Goal: Navigation & Orientation: Find specific page/section

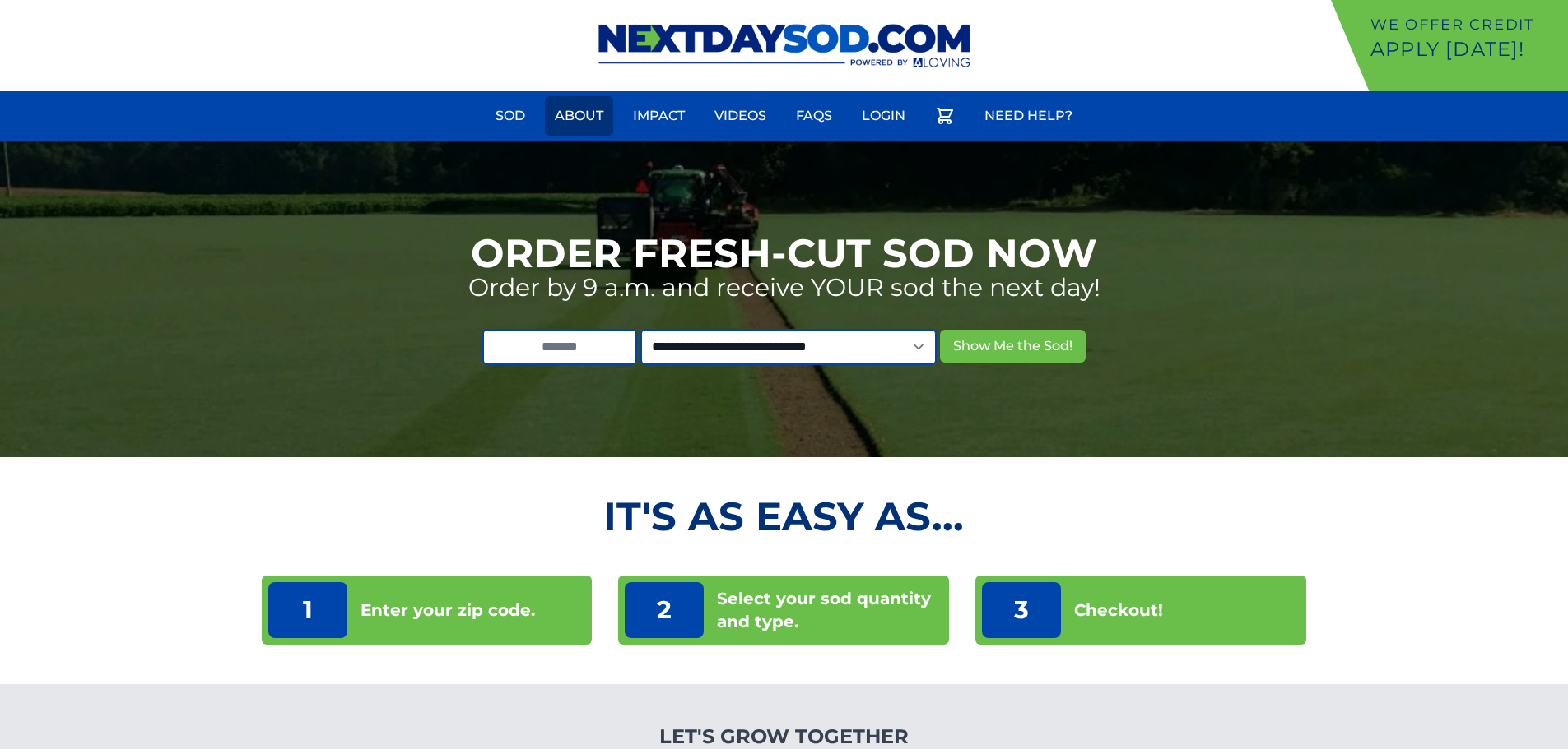
click at [571, 107] on link "About" at bounding box center [579, 115] width 68 height 39
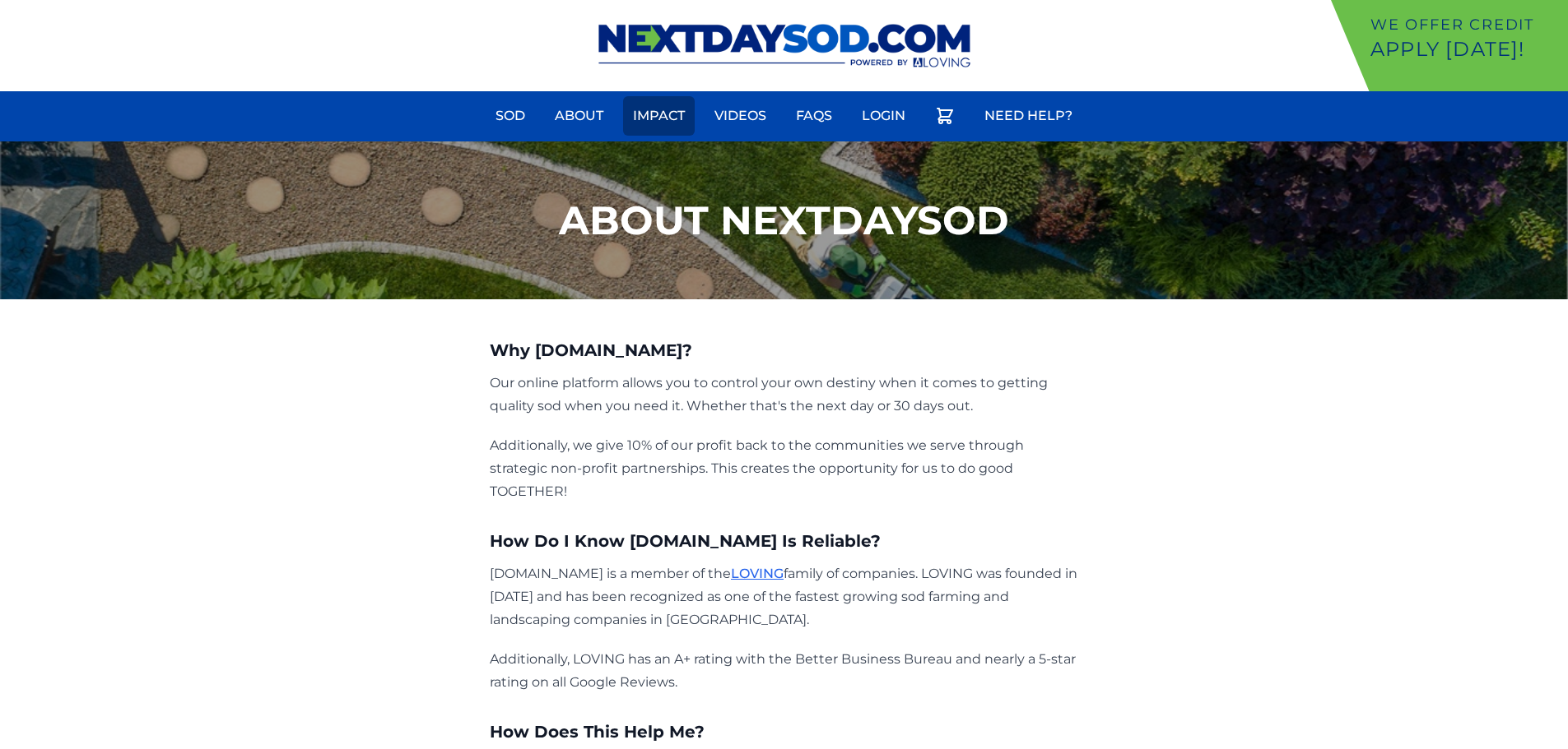
click at [661, 112] on link "Impact" at bounding box center [658, 115] width 71 height 39
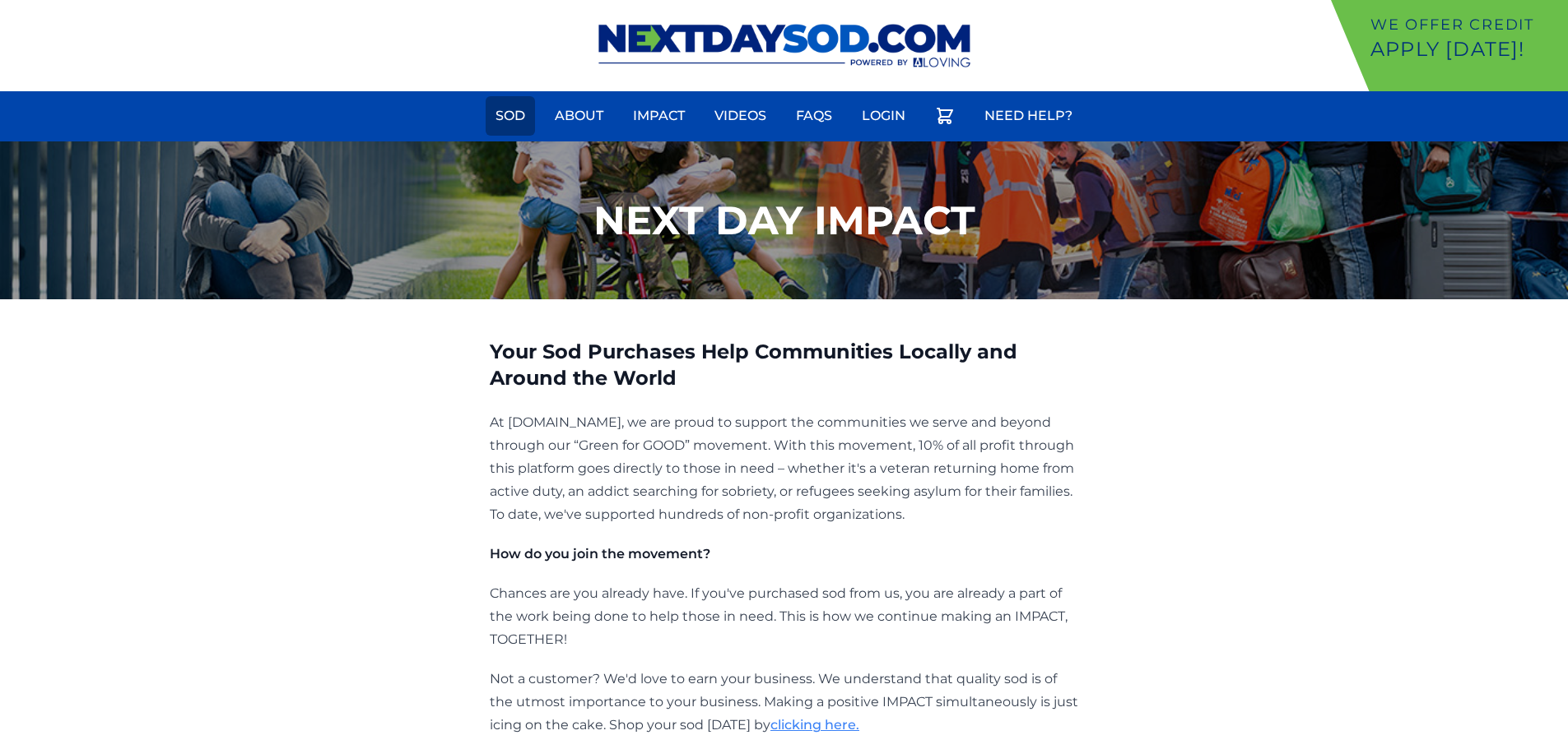
click at [508, 118] on link "Sod" at bounding box center [510, 115] width 49 height 39
